Goal: Transaction & Acquisition: Book appointment/travel/reservation

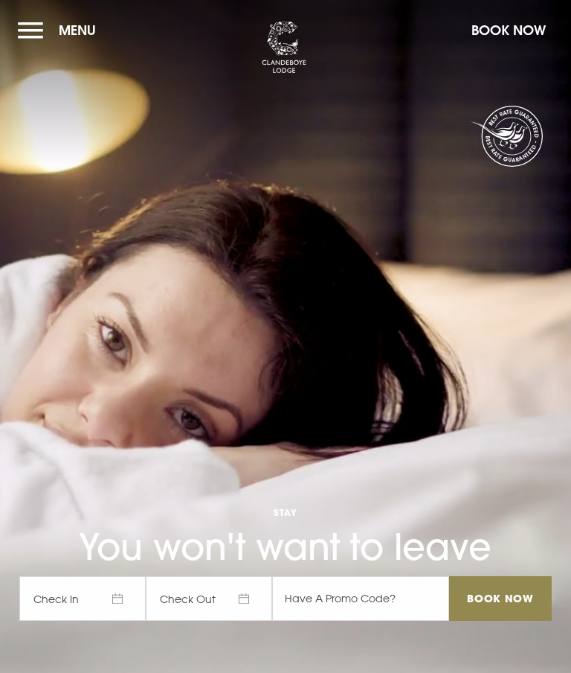
checkbox input "true"
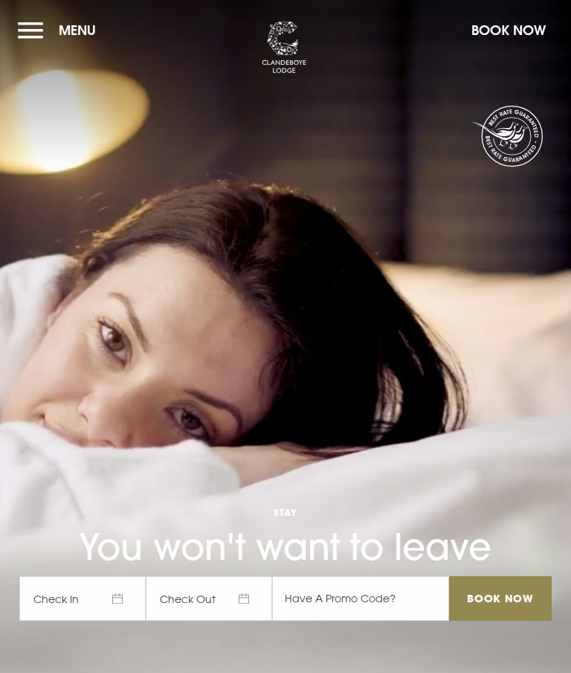
click at [126, 621] on span "Check In" at bounding box center [82, 598] width 126 height 45
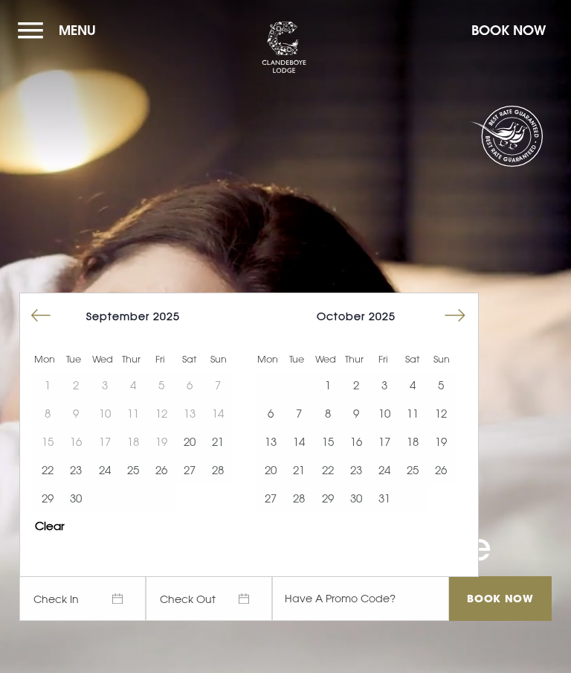
click at [456, 330] on button "Move forward to switch to the next month." at bounding box center [455, 315] width 28 height 28
click at [449, 512] on button "30" at bounding box center [441, 498] width 28 height 28
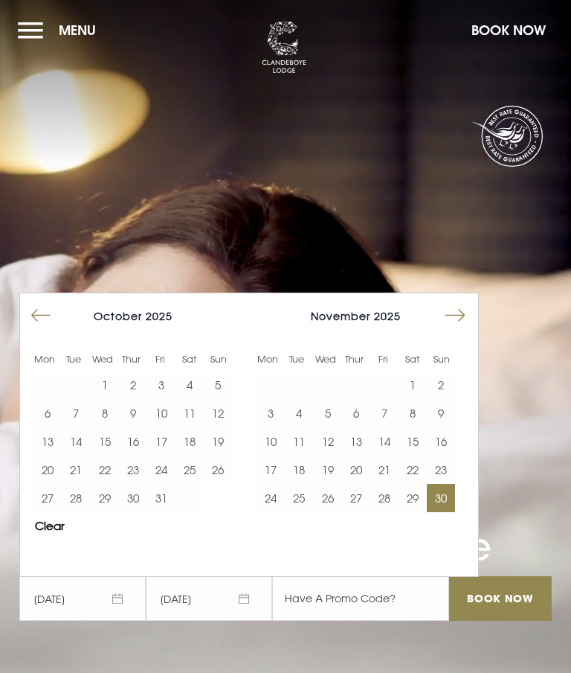
click at [463, 330] on button "Move forward to switch to the next month." at bounding box center [455, 315] width 28 height 28
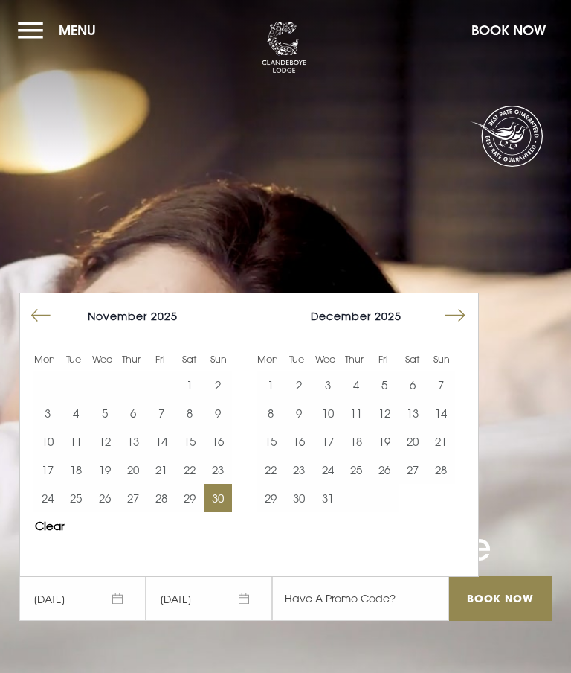
click at [270, 399] on button "1" at bounding box center [271, 385] width 28 height 28
click at [478, 621] on input "Book Now" at bounding box center [500, 598] width 103 height 45
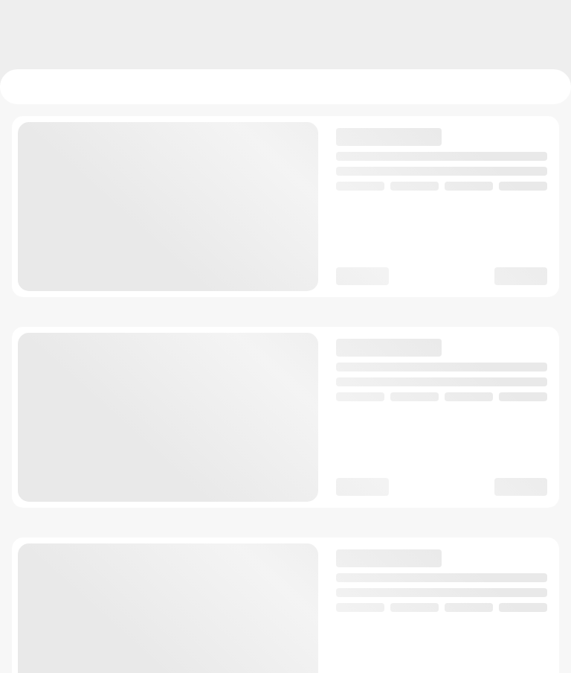
checkbox input "true"
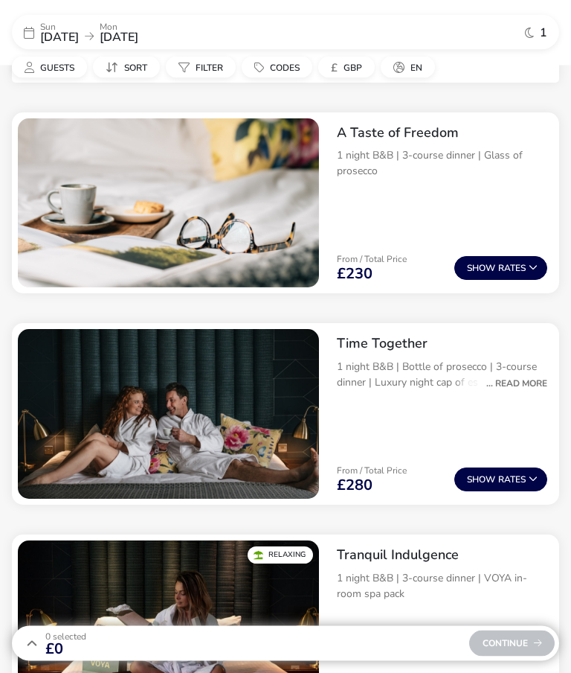
scroll to position [564, 0]
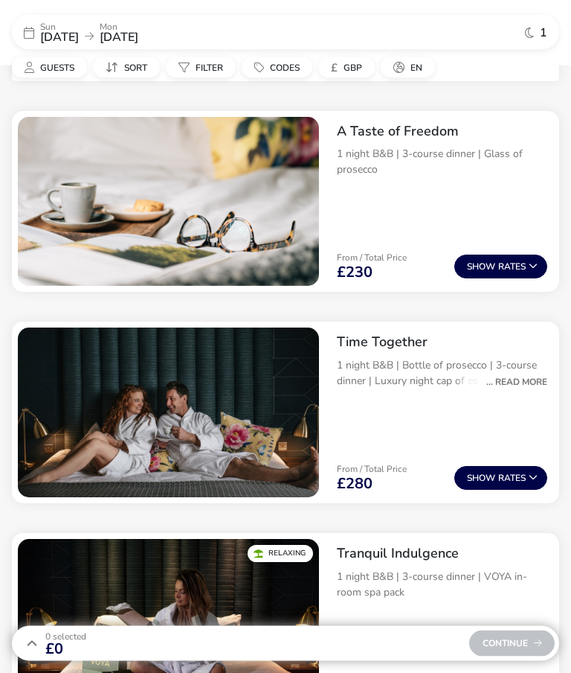
click at [510, 370] on p "1 night B&B | Bottle of prosecco | 3-course dinner | Luxury night cap of espres…" at bounding box center [442, 373] width 211 height 31
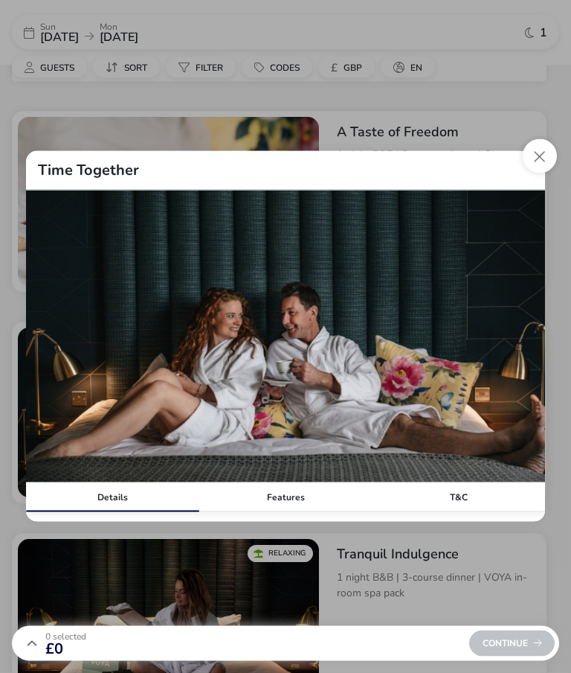
scroll to position [565, 0]
click at [543, 173] on button "Close modal" at bounding box center [540, 156] width 34 height 34
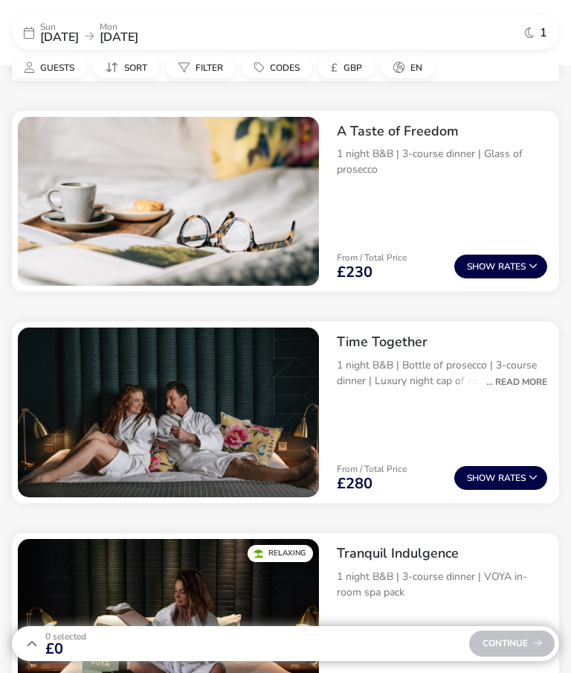
click at [515, 377] on div "... Read More" at bounding box center [513, 381] width 68 height 13
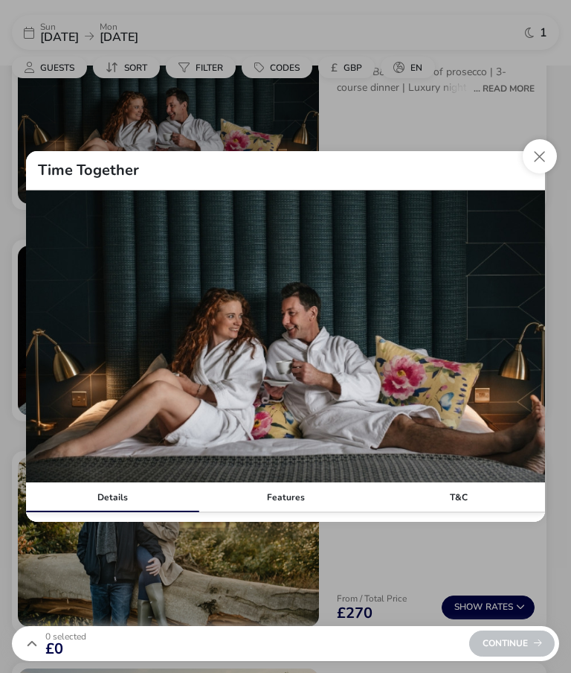
scroll to position [834, 0]
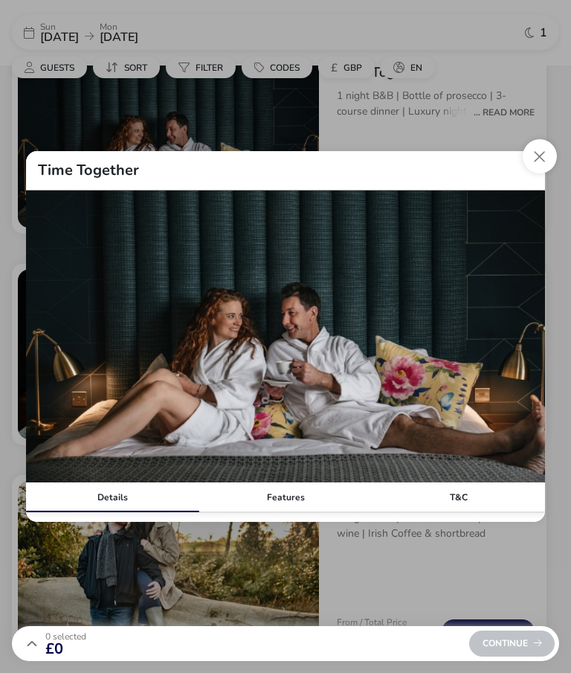
click at [115, 512] on div "Details" at bounding box center [112, 497] width 173 height 30
click at [543, 173] on button "Close modal" at bounding box center [540, 156] width 34 height 34
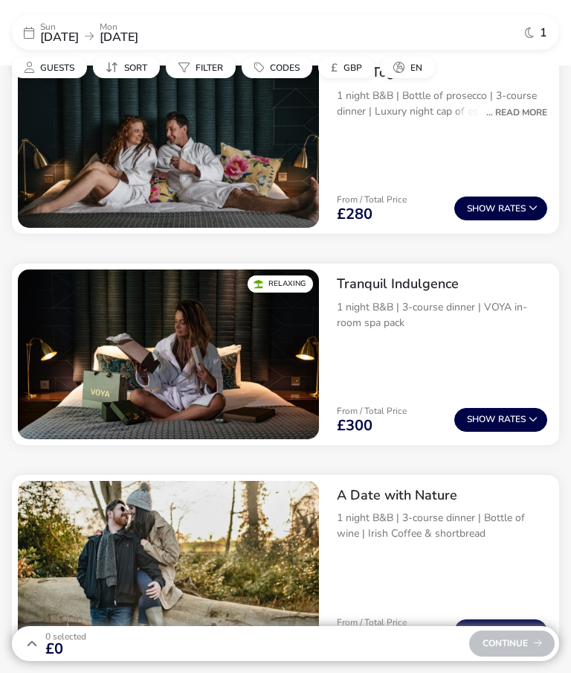
click at [97, 164] on img "1 / 1" at bounding box center [168, 143] width 301 height 170
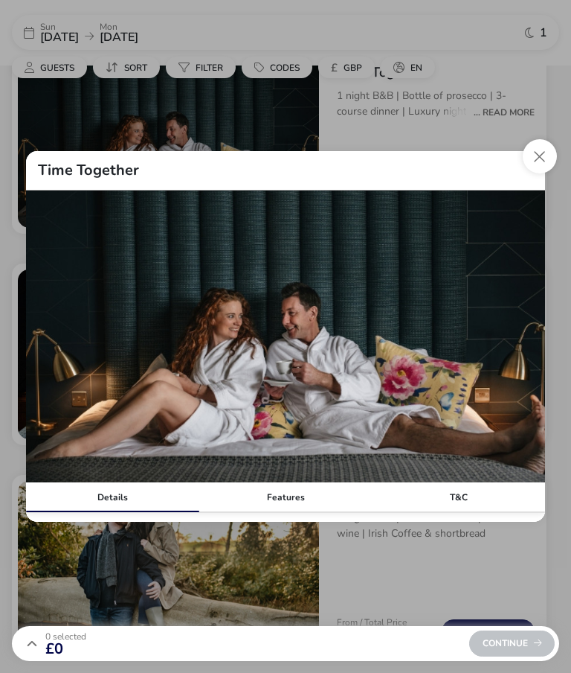
click at [543, 170] on button "Close modal" at bounding box center [540, 156] width 34 height 34
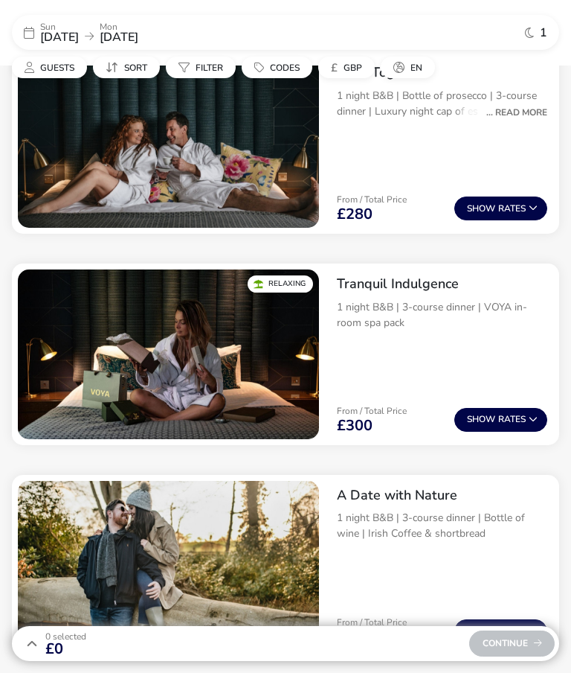
click at [484, 206] on span "Show" at bounding box center [482, 209] width 31 height 10
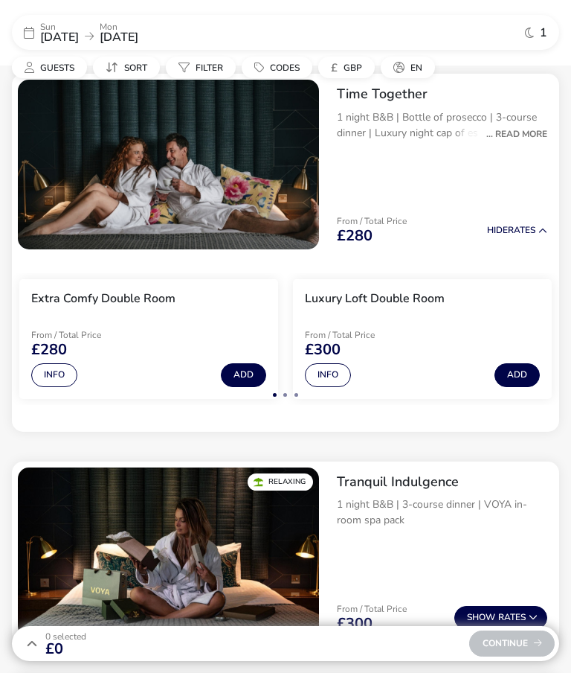
scroll to position [811, 0]
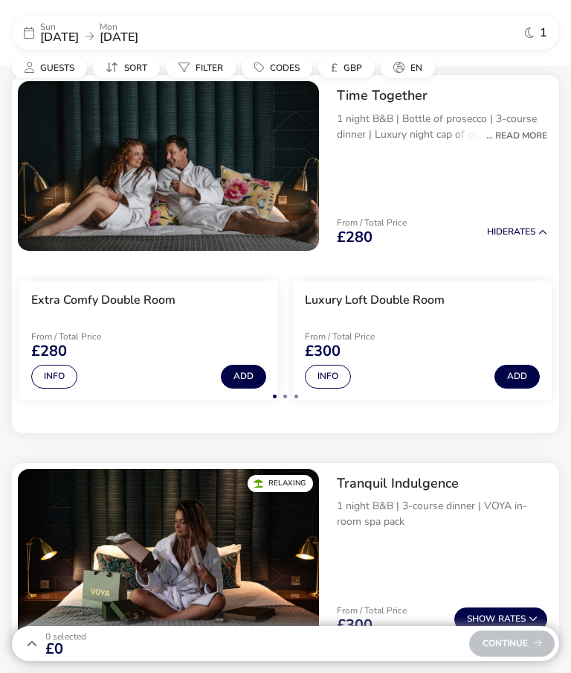
click at [51, 376] on button "Info" at bounding box center [54, 377] width 46 height 24
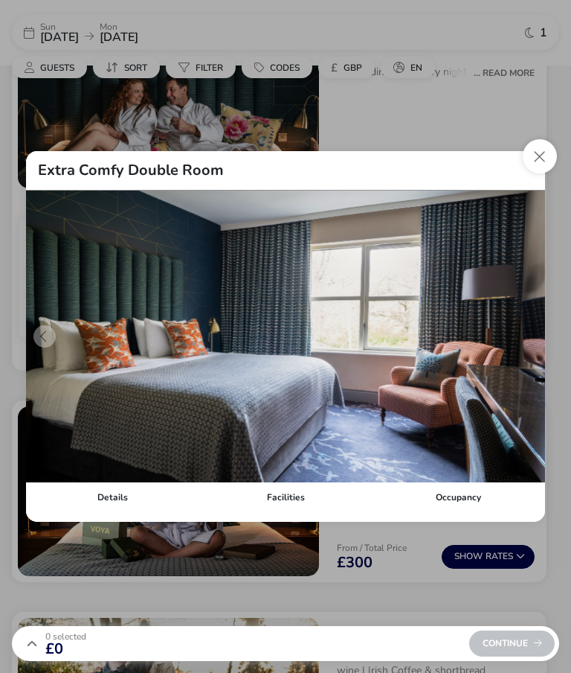
scroll to position [877, 0]
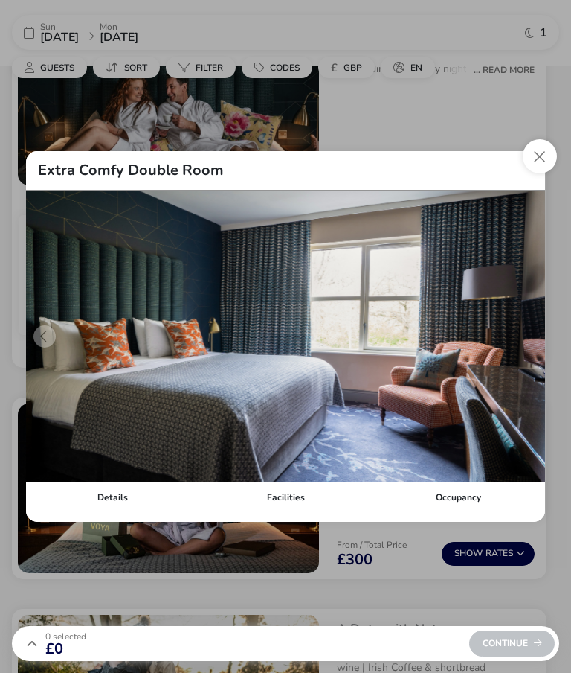
click at [542, 336] on img "1 / 6" at bounding box center [285, 336] width 519 height 292
click at [523, 339] on button "details" at bounding box center [527, 336] width 22 height 22
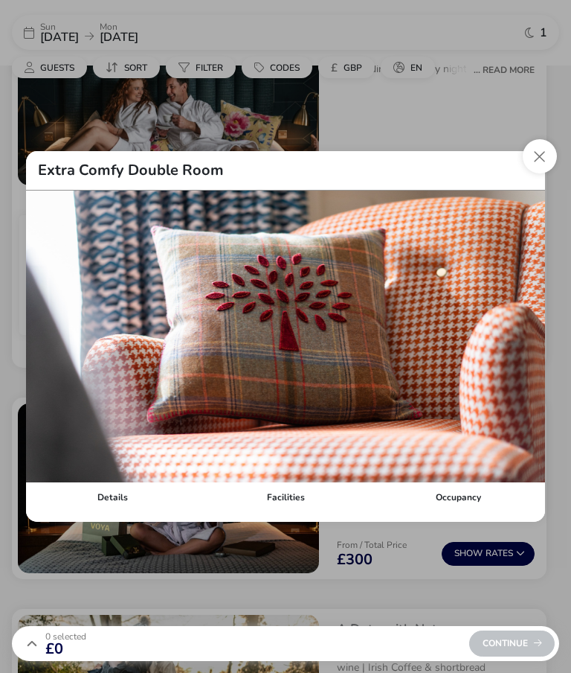
click at [510, 343] on img "2 / 6" at bounding box center [285, 336] width 519 height 292
click at [519, 340] on button "details" at bounding box center [527, 336] width 22 height 22
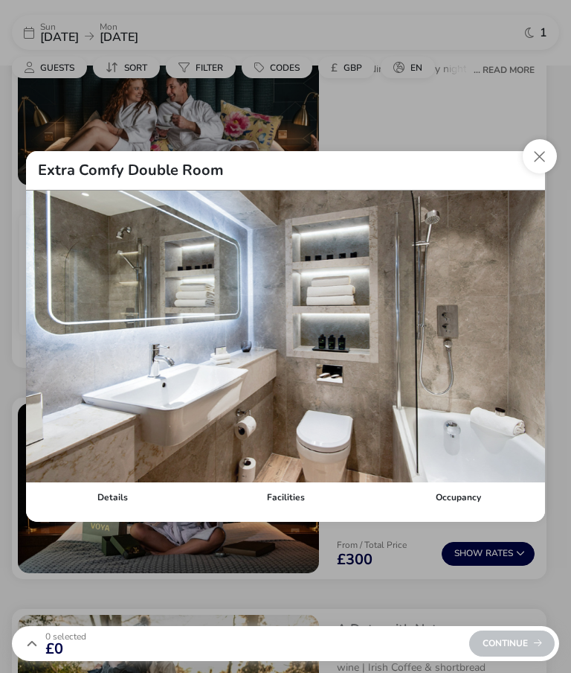
click at [525, 334] on button "details" at bounding box center [527, 336] width 22 height 22
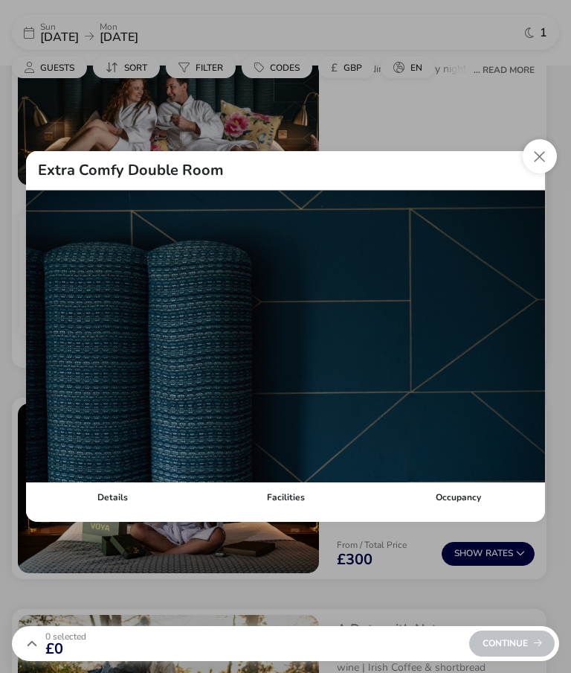
click at [533, 157] on button "Close dialog" at bounding box center [540, 156] width 34 height 34
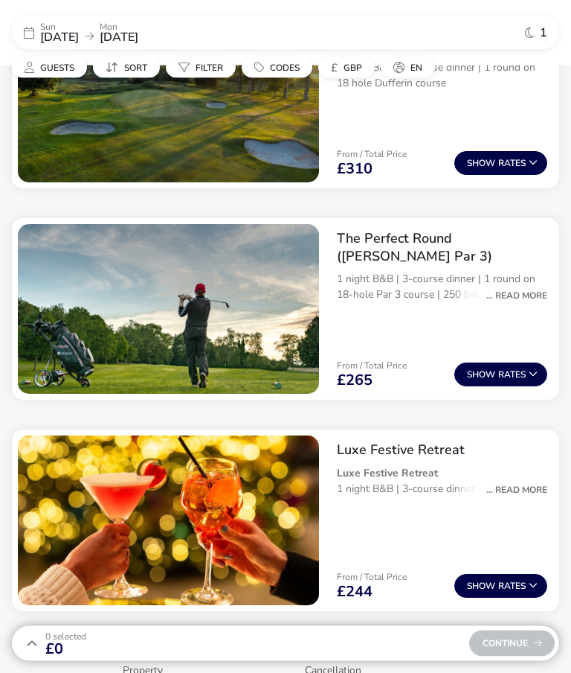
scroll to position [1742, 0]
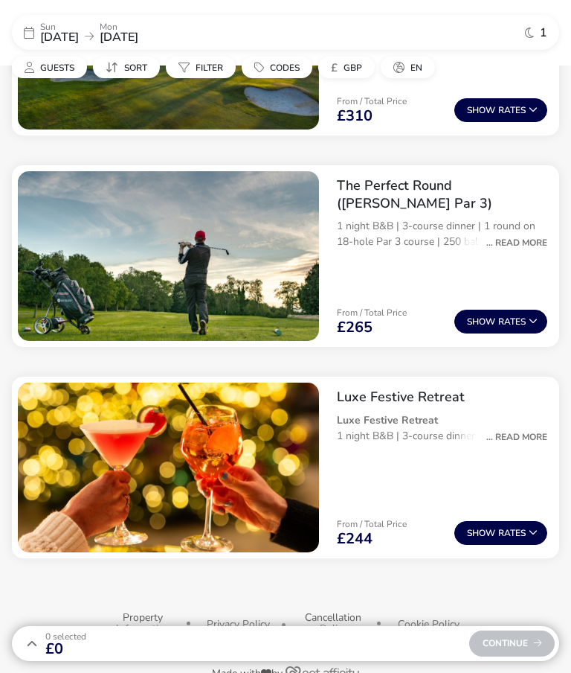
click at [510, 436] on div "... Read More" at bounding box center [513, 436] width 68 height 13
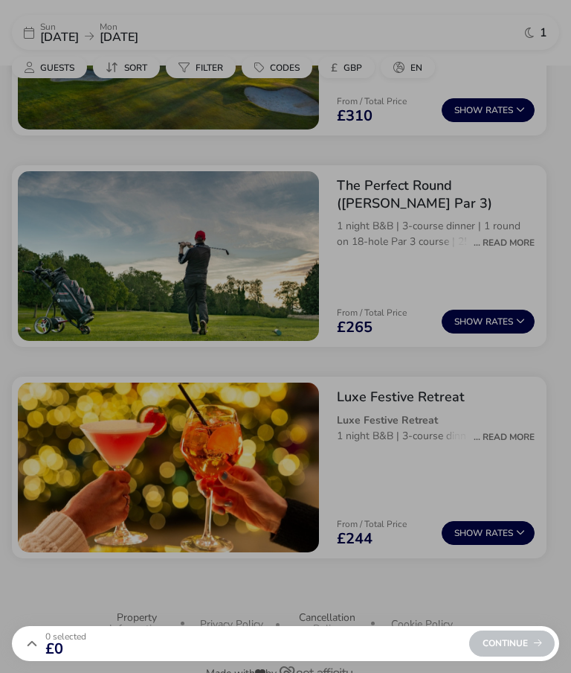
click at [368, 633] on div "Luxe Festive Retreat Details Features T&C Luxe Festive Retreat 1 night B&B | 3-…" at bounding box center [285, 336] width 571 height 673
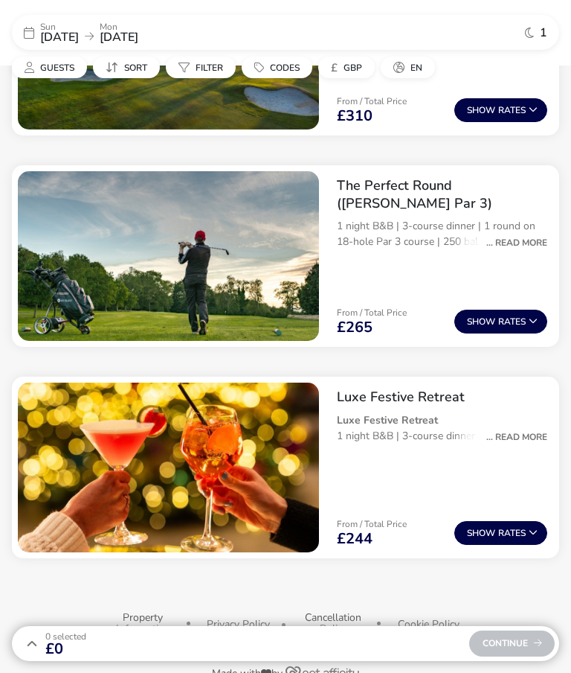
click at [486, 541] on button "Show Rates" at bounding box center [501, 533] width 93 height 24
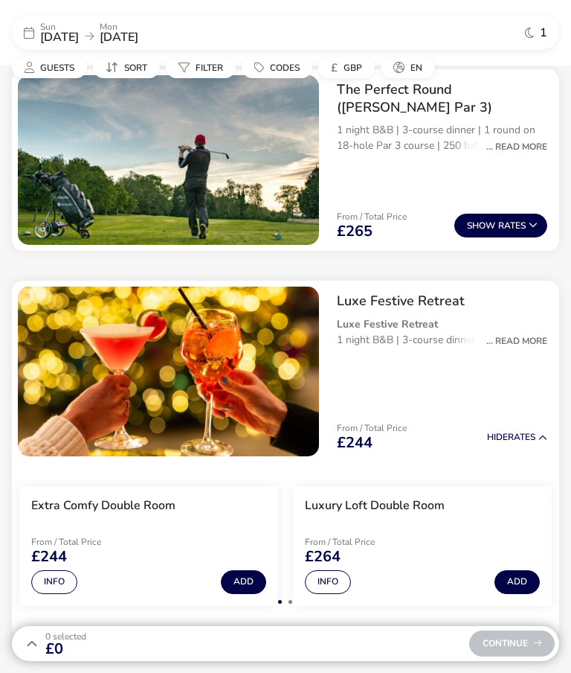
scroll to position [1918, 0]
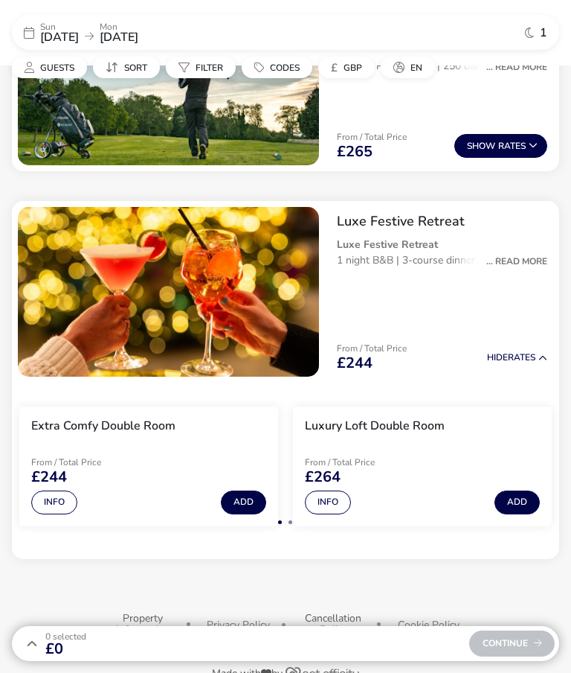
click at [521, 252] on p "1 night B&B | 3-course dinner | Christmas Festive Cocktail" at bounding box center [442, 260] width 211 height 16
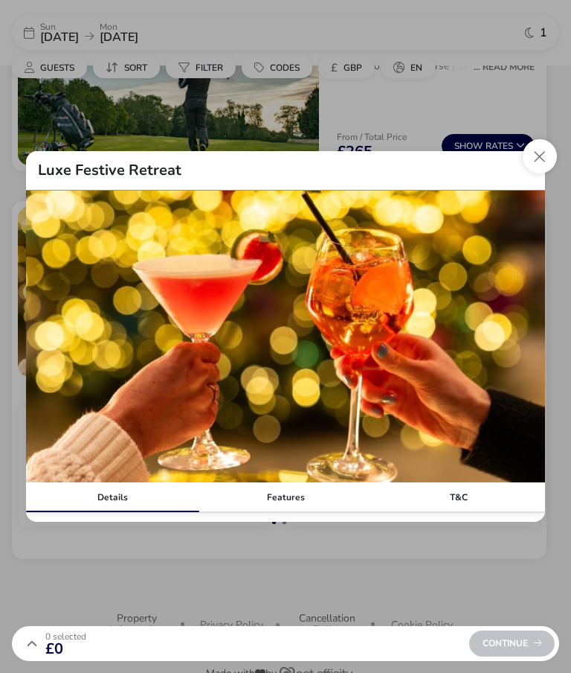
click at [115, 512] on div "Details" at bounding box center [112, 497] width 173 height 30
click at [126, 512] on div "Details" at bounding box center [112, 497] width 173 height 30
click at [288, 512] on div "Features" at bounding box center [285, 497] width 173 height 30
click at [449, 512] on div "T&C" at bounding box center [458, 497] width 173 height 30
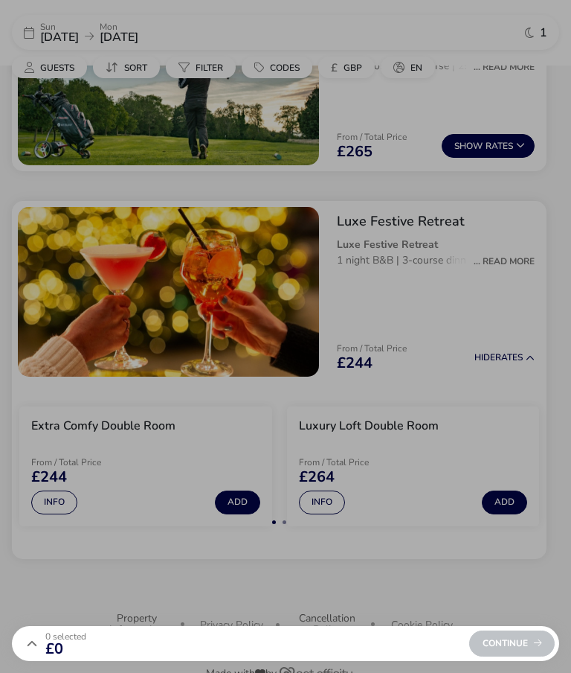
click at [115, 146] on div "Luxe Festive Retreat Details Features T&C Luxe Festive Retreat 1 night B&B | 3-…" at bounding box center [285, 336] width 571 height 673
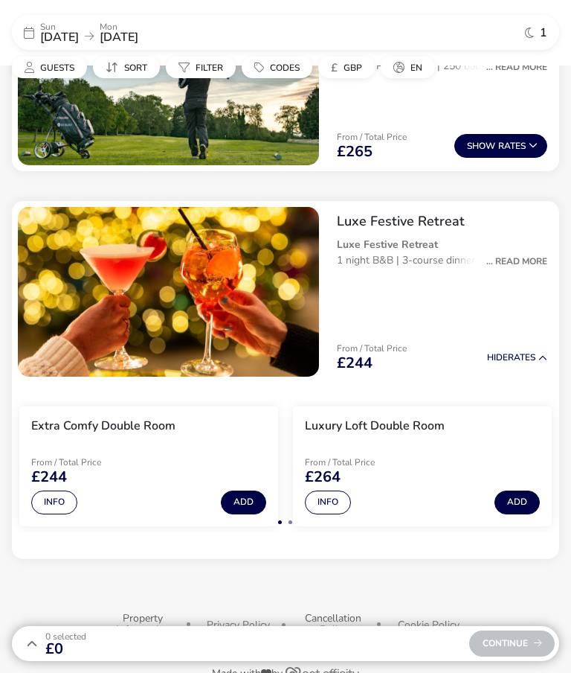
scroll to position [1977, 0]
